Goal: Find specific page/section: Find specific page/section

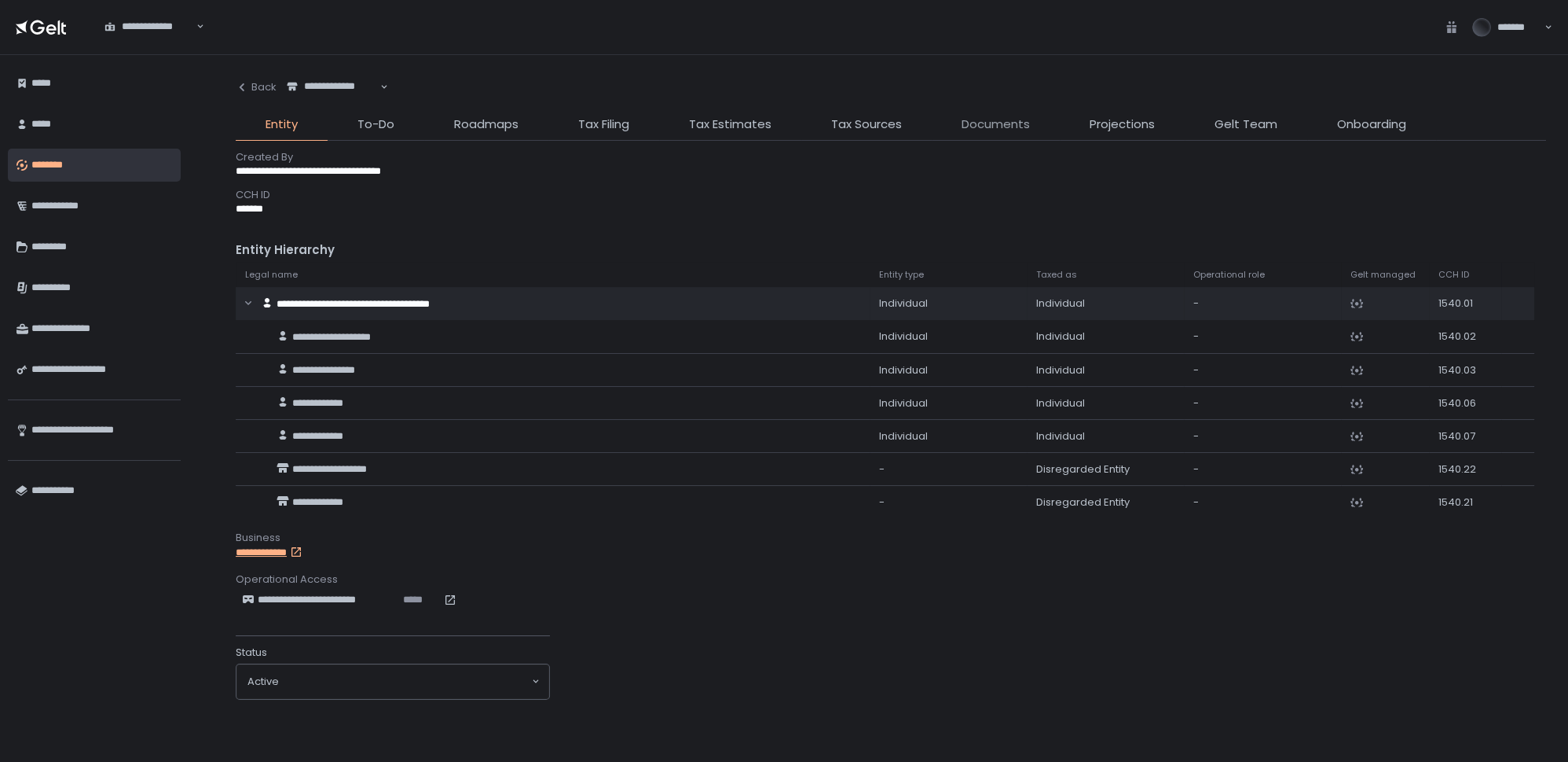
click at [973, 124] on span "Documents" at bounding box center [996, 125] width 68 height 18
